Goal: Check status: Check status

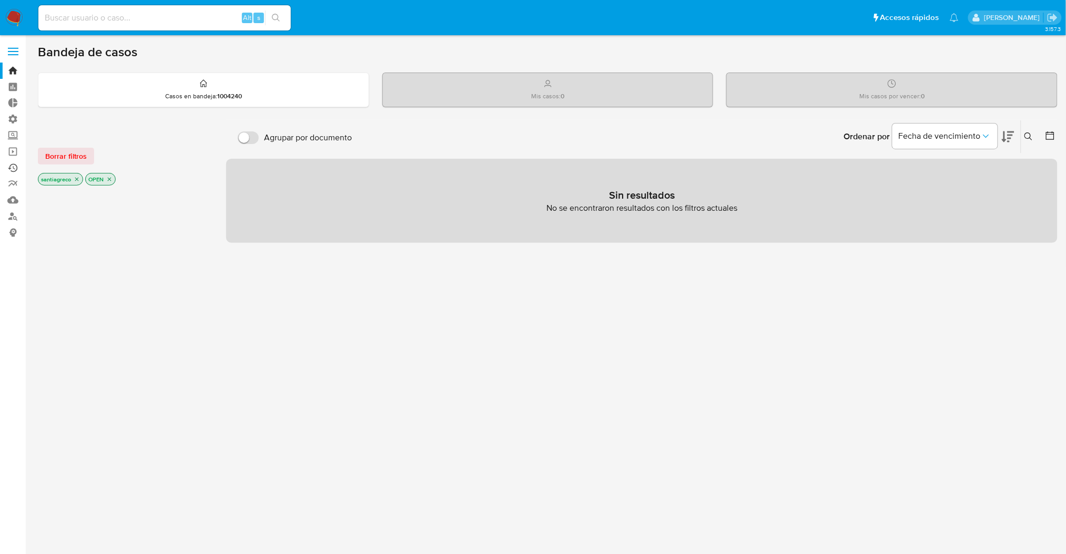
click at [14, 166] on link "Ejecuciones automáticas" at bounding box center [62, 168] width 125 height 16
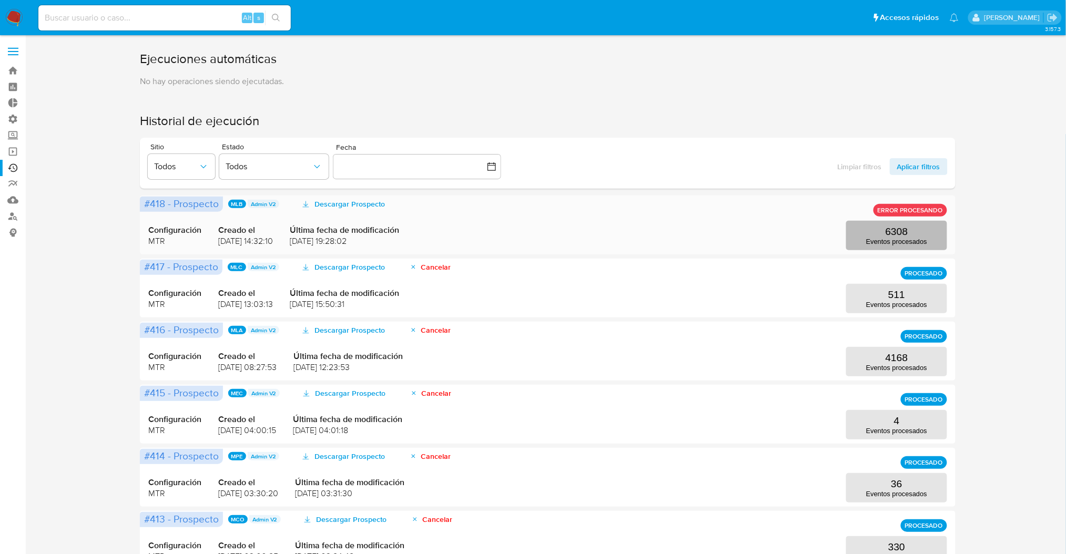
click at [881, 247] on button "6308 Eventos procesados" at bounding box center [896, 235] width 101 height 29
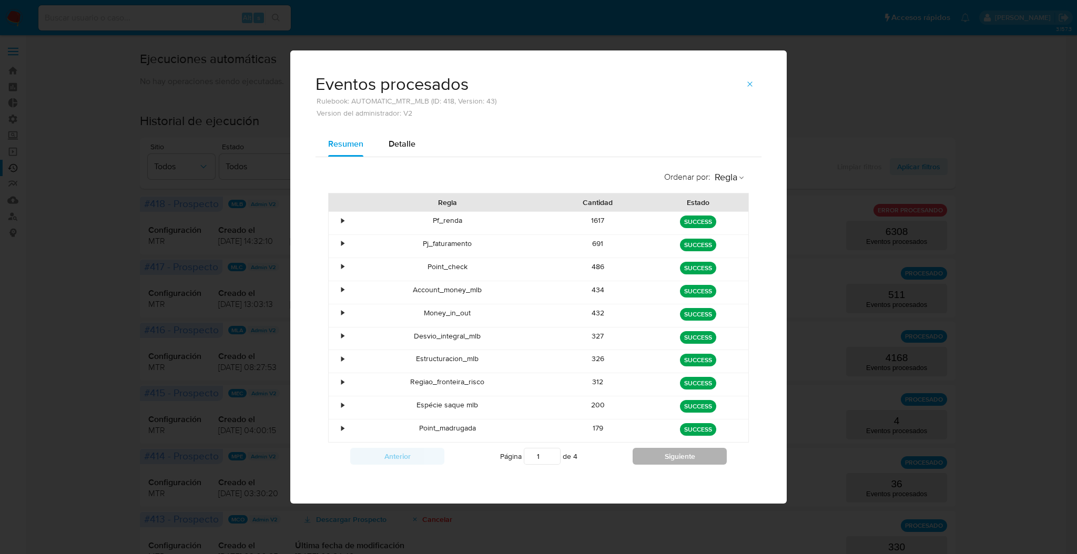
click at [665, 465] on button "Siguiente" at bounding box center [679, 456] width 94 height 17
click at [666, 465] on button "Siguiente" at bounding box center [679, 456] width 94 height 17
click at [666, 466] on div "Anterior Página 3 de 4 Siguiente" at bounding box center [538, 456] width 421 height 27
click at [664, 460] on button "Siguiente" at bounding box center [679, 456] width 94 height 17
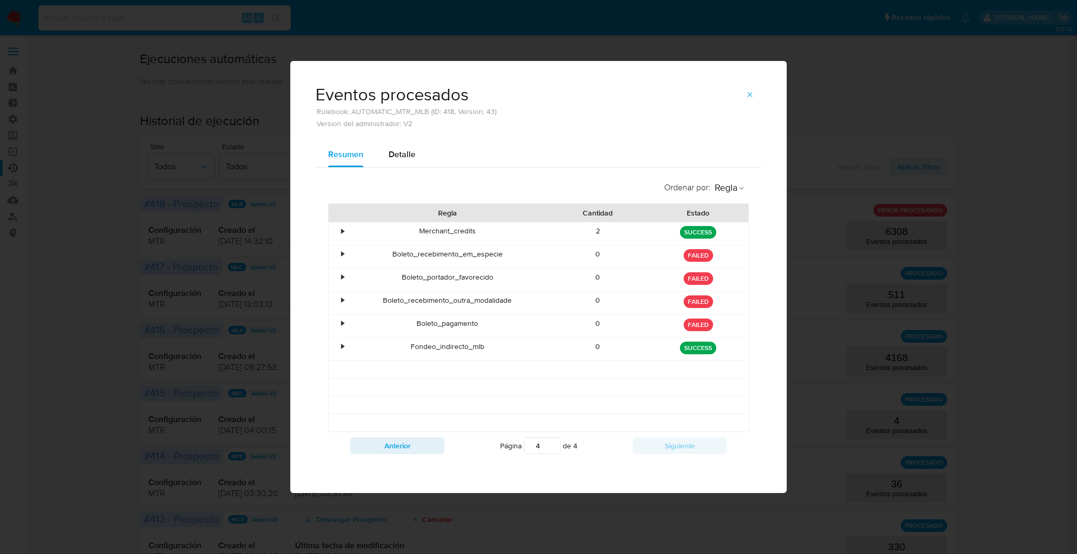
click at [416, 459] on div "Anterior Página 4 de 4 Siguiente" at bounding box center [538, 445] width 421 height 27
click at [416, 442] on button "Anterior" at bounding box center [397, 445] width 94 height 17
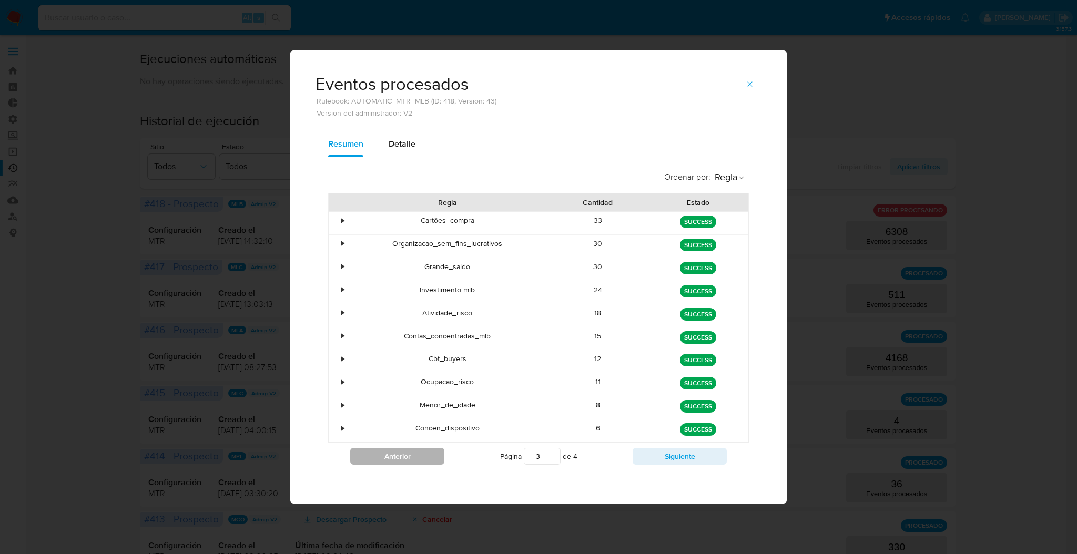
click at [416, 442] on div "Concen_dispositivo" at bounding box center [447, 431] width 201 height 23
click at [417, 455] on button "Anterior" at bounding box center [397, 456] width 94 height 17
type input "1"
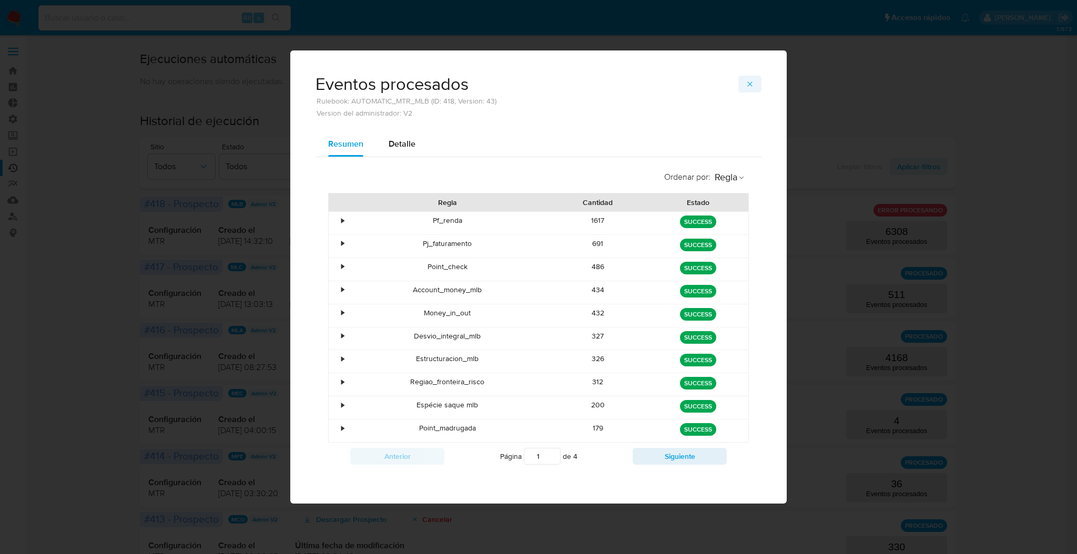
click at [745, 81] on button "button" at bounding box center [749, 84] width 23 height 17
